Goal: Browse casually

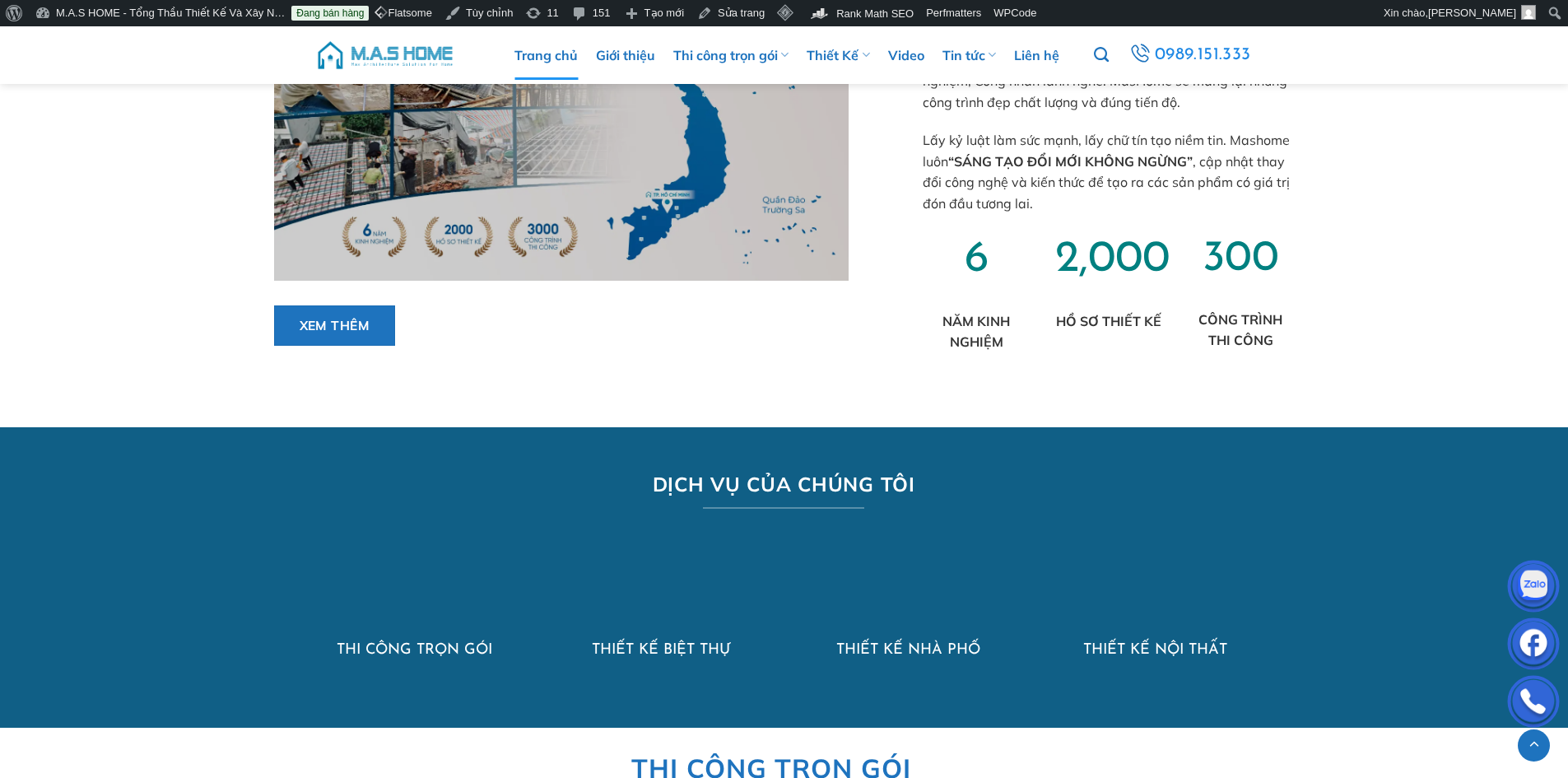
scroll to position [576, 0]
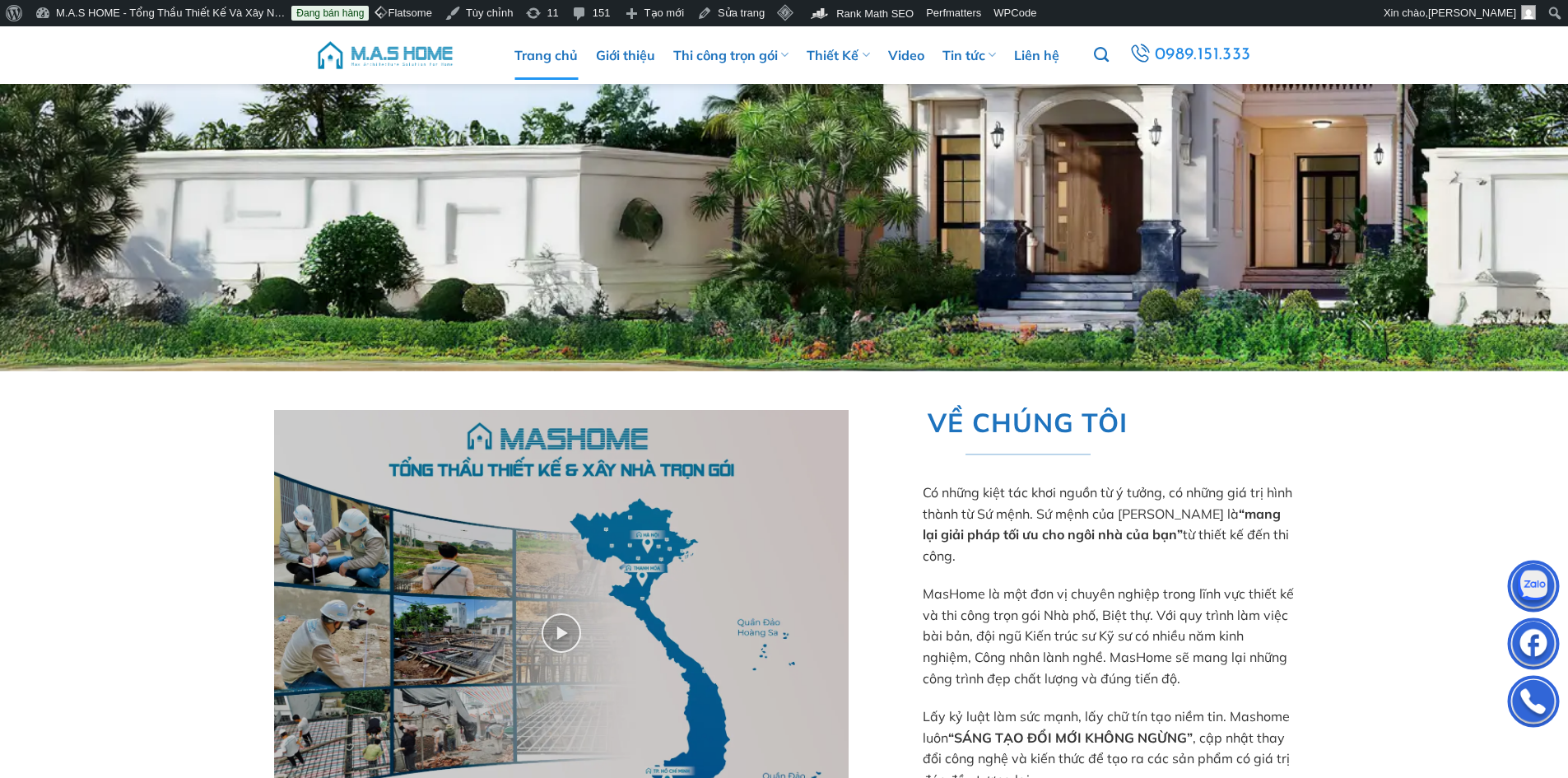
click at [411, 55] on img at bounding box center [385, 56] width 140 height 49
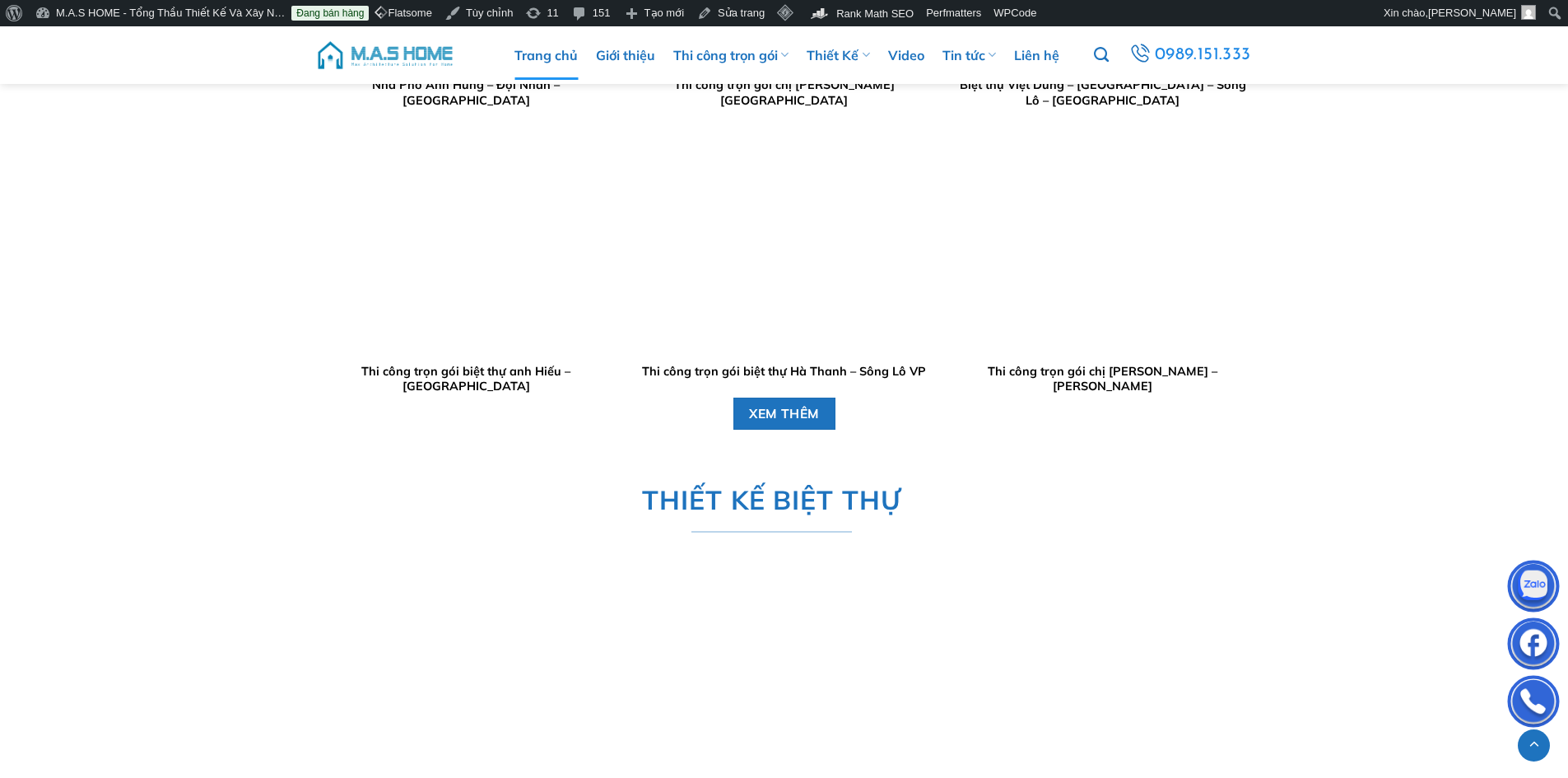
scroll to position [2222, 0]
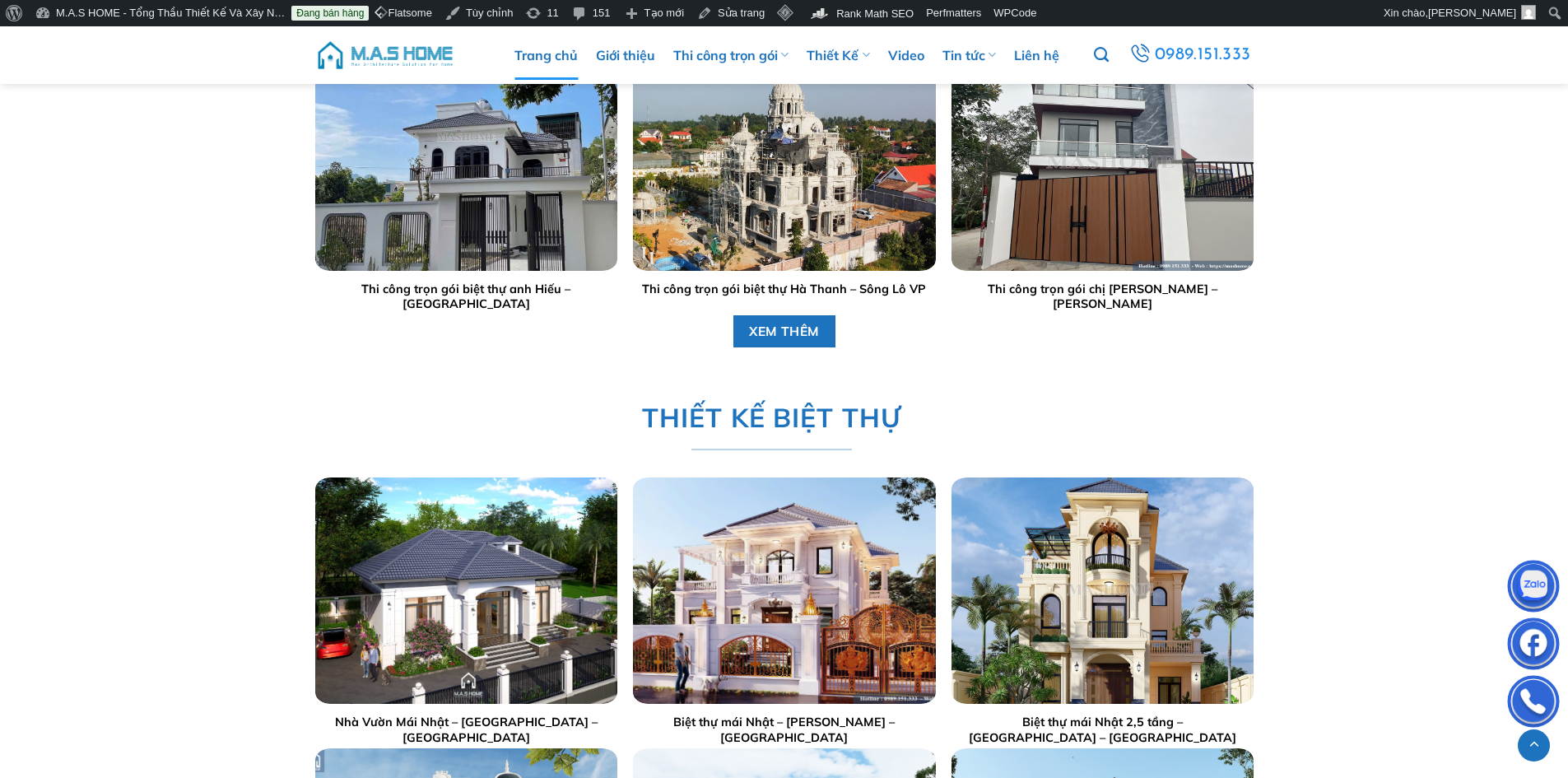
click at [381, 52] on img at bounding box center [385, 56] width 140 height 49
